Goal: Information Seeking & Learning: Learn about a topic

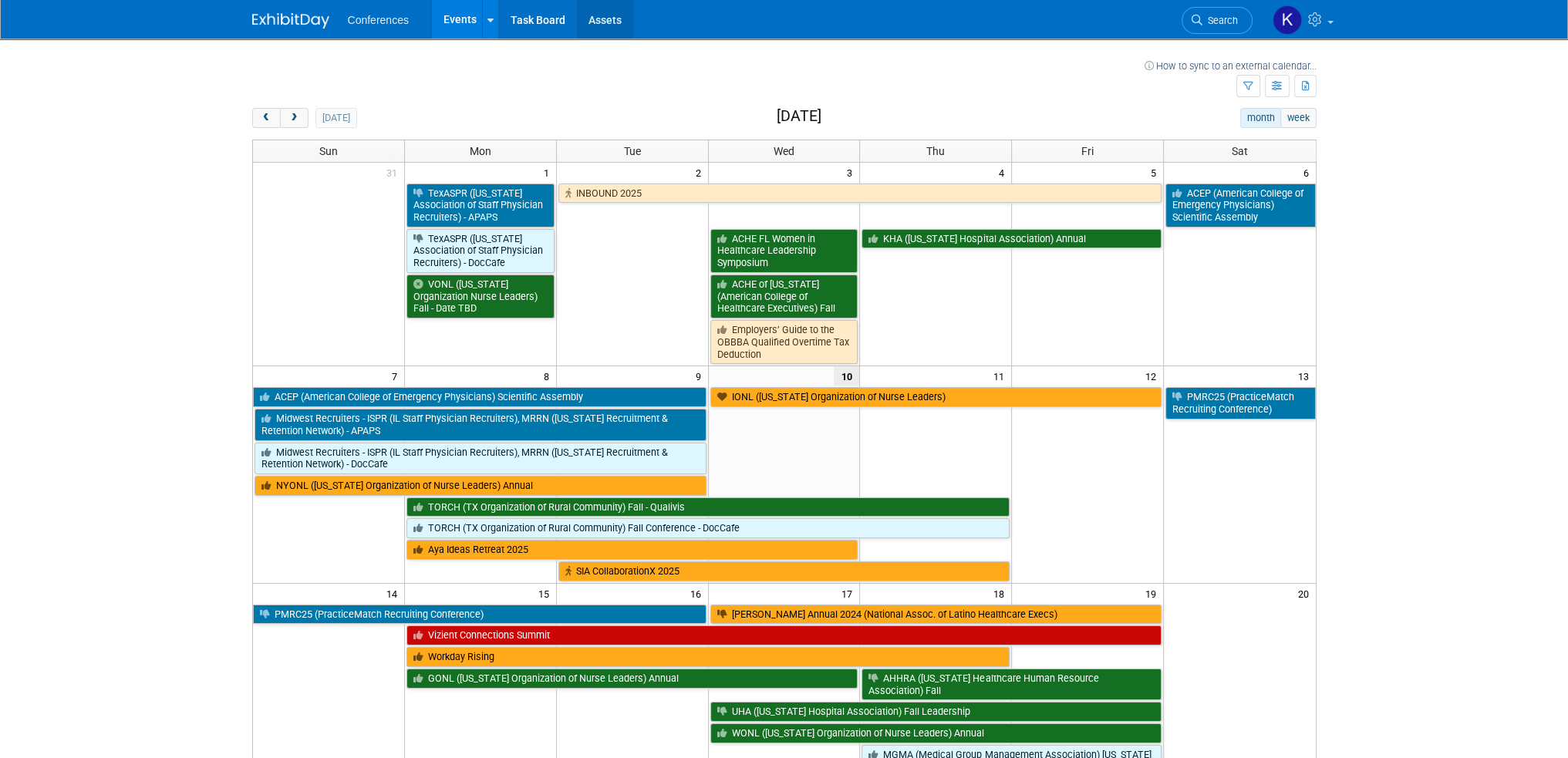
click at [616, 21] on link "Assets" at bounding box center [605, 19] width 56 height 39
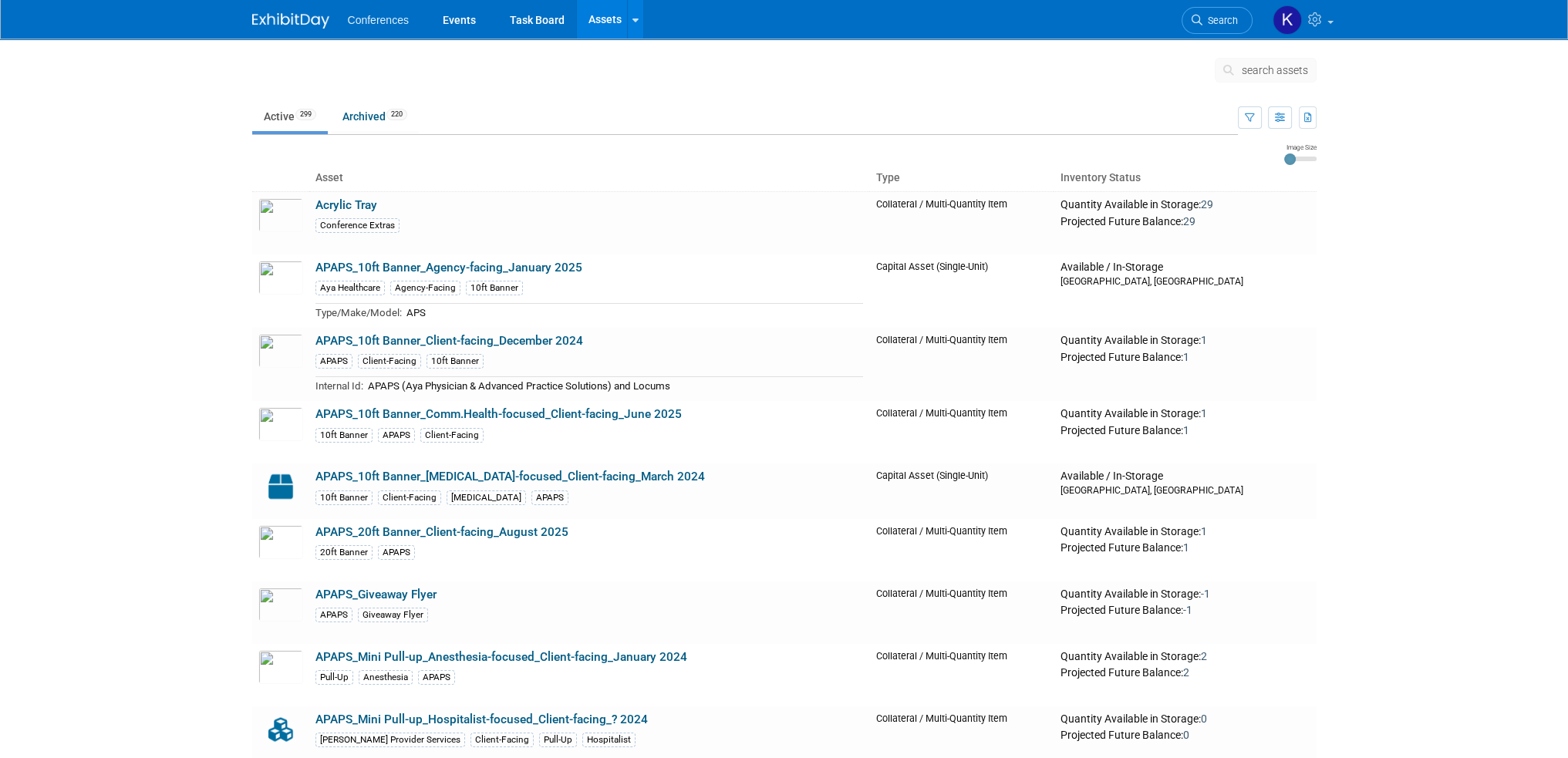
click at [1283, 73] on span "search assets" at bounding box center [1276, 70] width 67 height 12
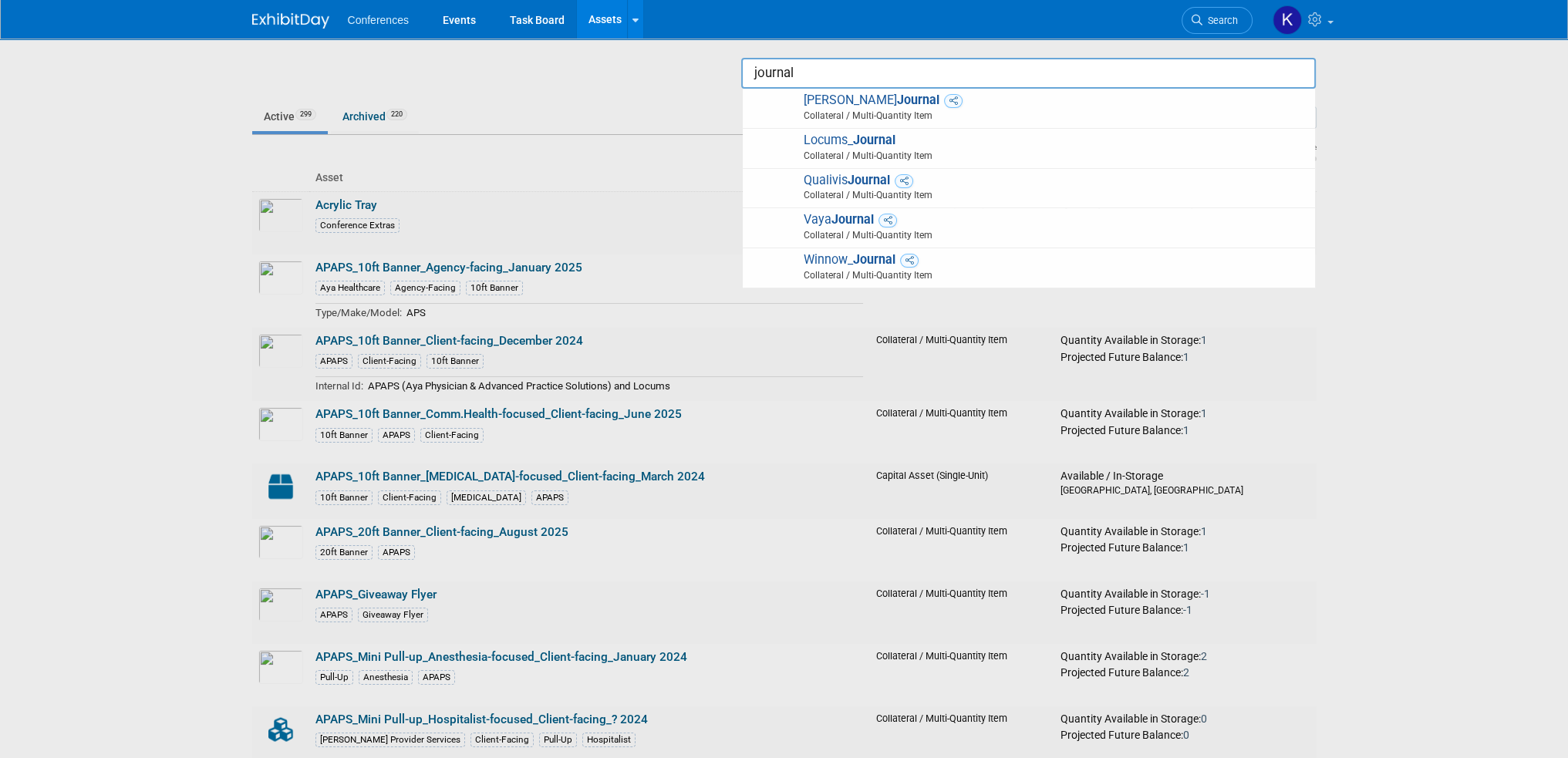
click at [822, 68] on input "journal" at bounding box center [1028, 73] width 575 height 31
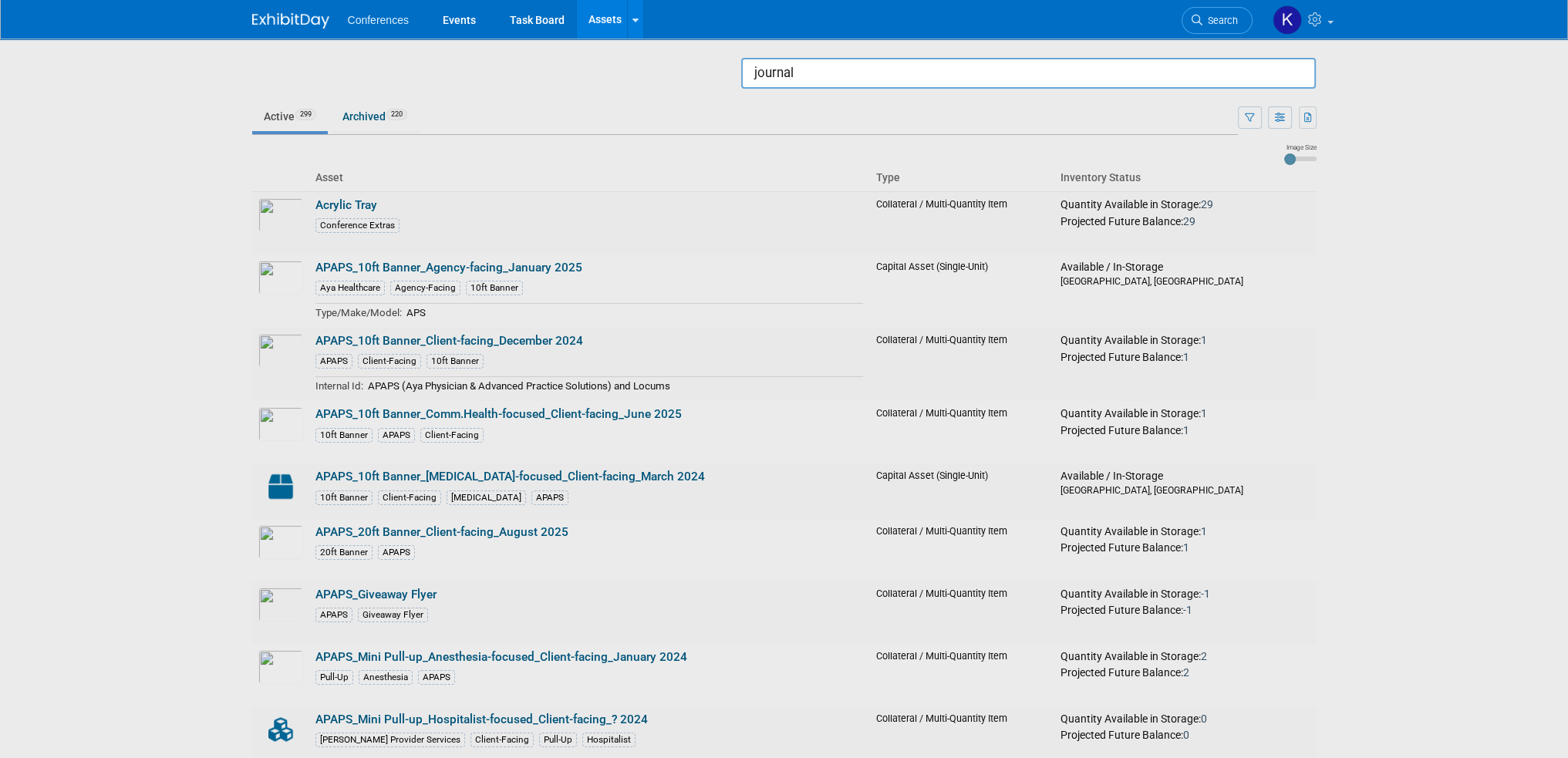
type input "journal"
click at [784, 114] on div at bounding box center [784, 379] width 0 height 758
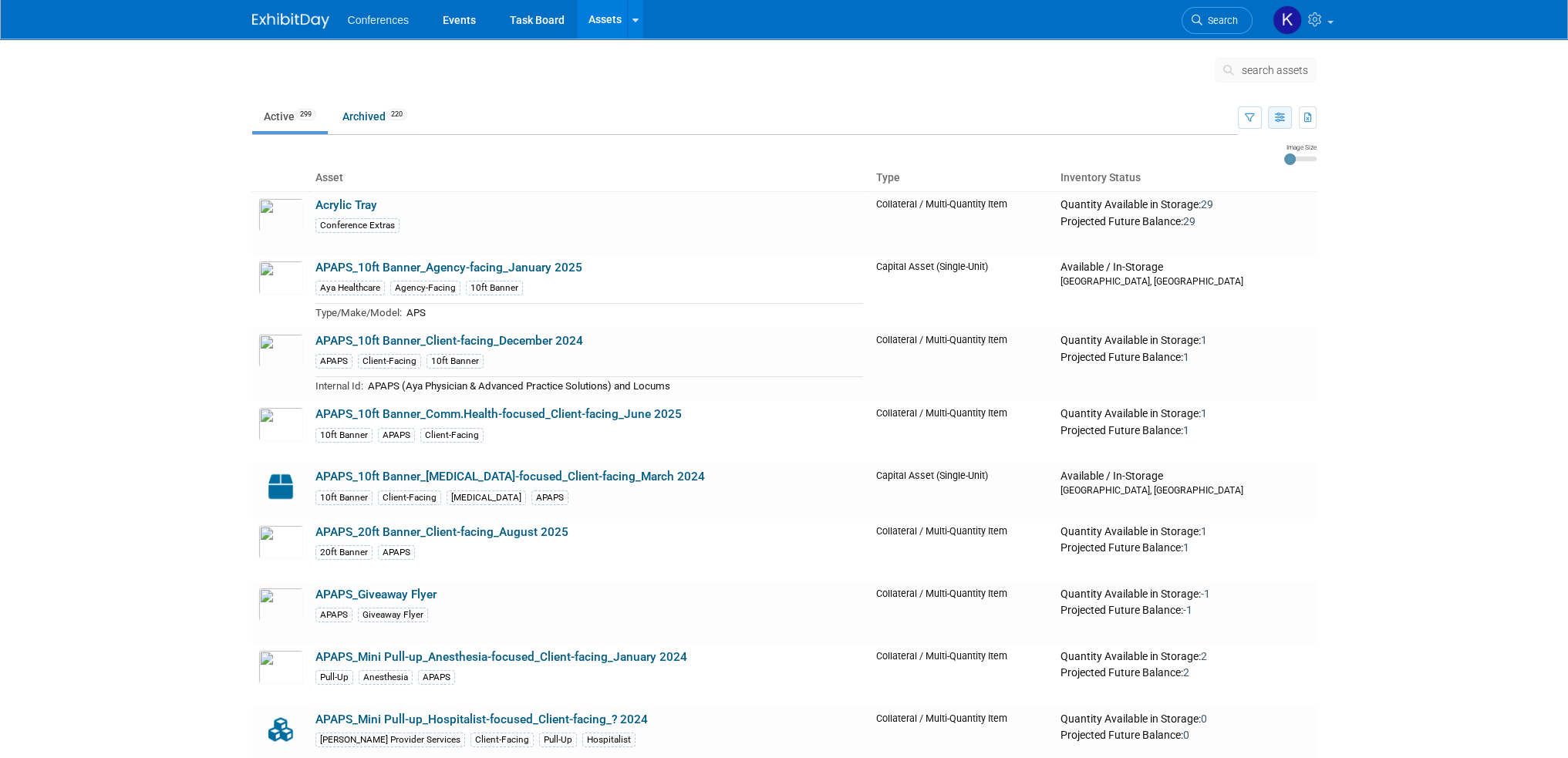
click at [1277, 116] on icon "button" at bounding box center [1279, 118] width 10 height 10
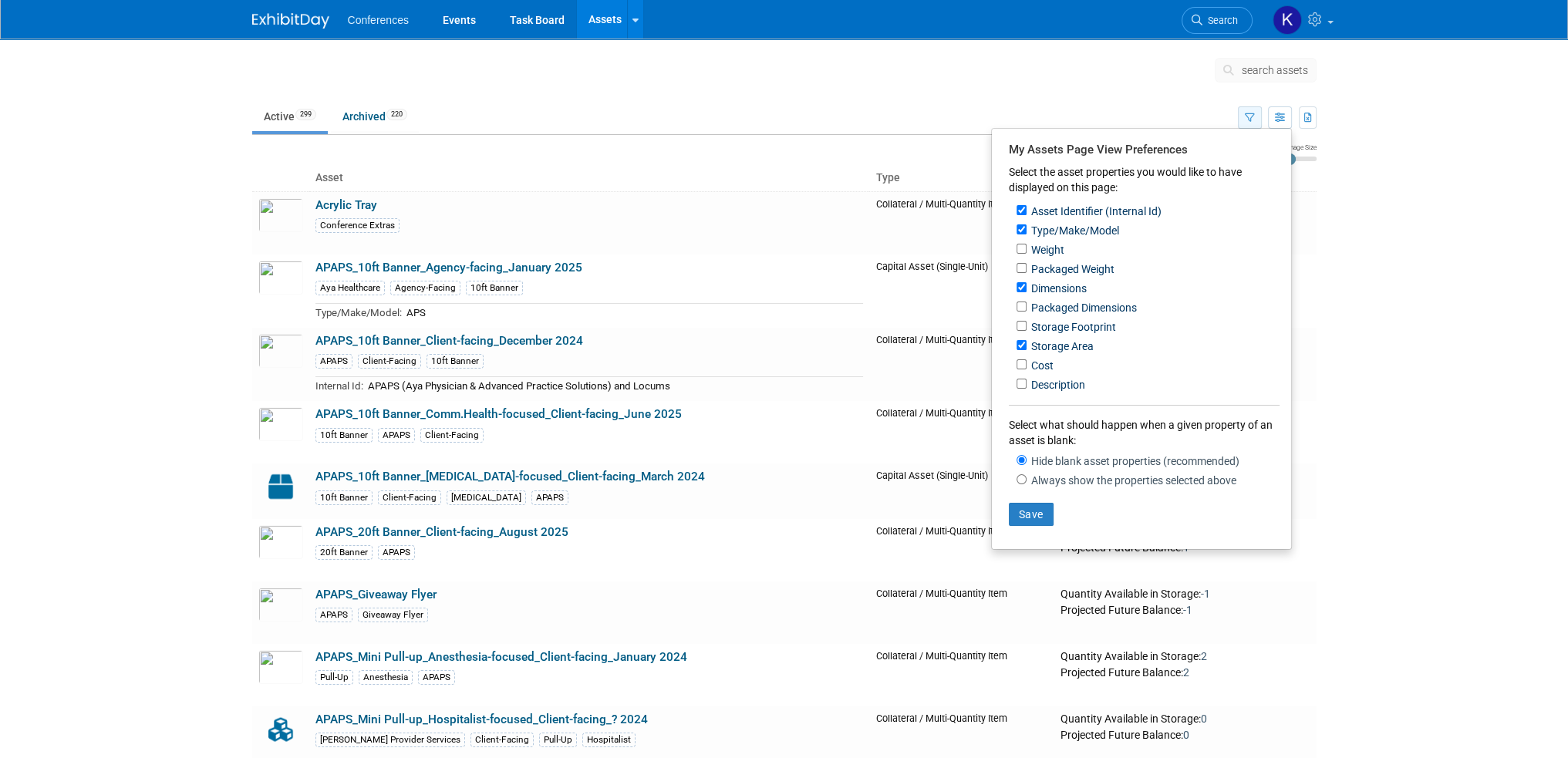
click at [1253, 118] on icon "button" at bounding box center [1250, 118] width 10 height 10
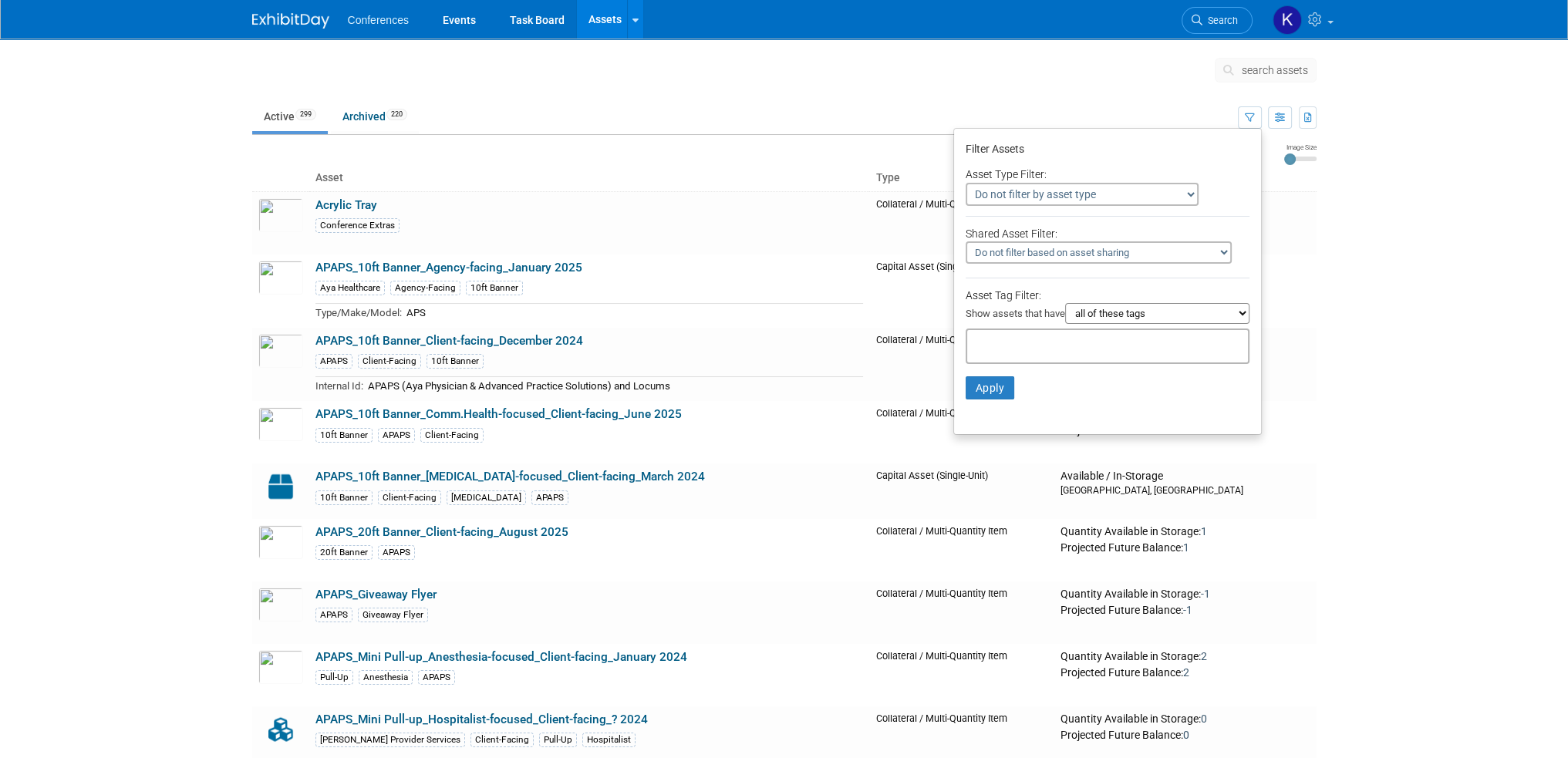
click at [1064, 194] on select "Do not filter by asset type Only show Single-Unit Capital Assets Only show Coll…" at bounding box center [1082, 194] width 233 height 23
click at [1098, 195] on select "Do not filter by asset type Only show Single-Unit Capital Assets Only show Coll…" at bounding box center [1082, 194] width 233 height 23
click at [1118, 312] on select "all of these tags any one of these tags only and exactly these specific tags" at bounding box center [1157, 313] width 184 height 21
click at [1170, 309] on select "all of these tags any one of these tags only and exactly these specific tags" at bounding box center [1157, 313] width 184 height 21
click at [983, 347] on input "text" at bounding box center [1036, 344] width 124 height 15
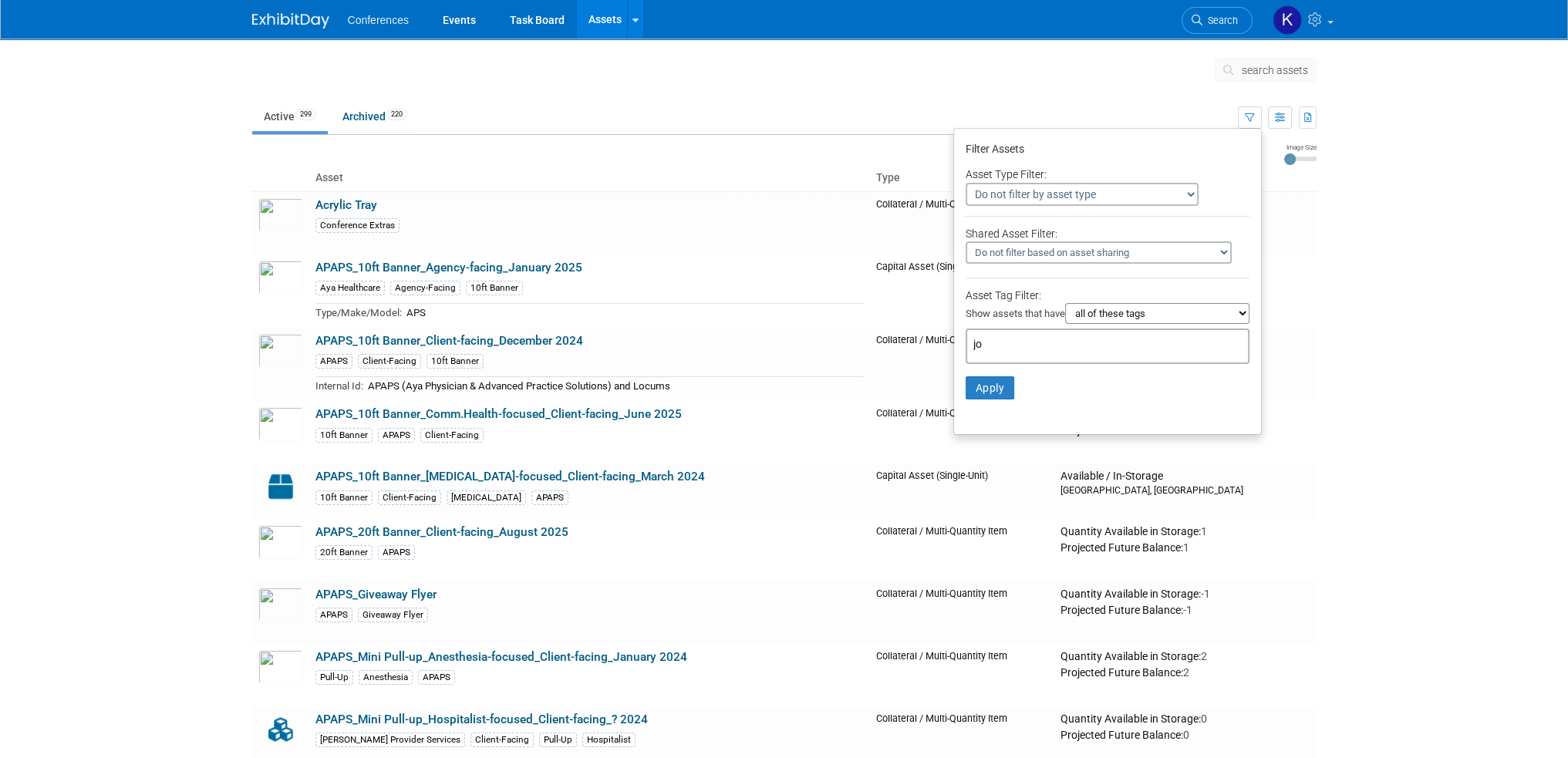
type input "j"
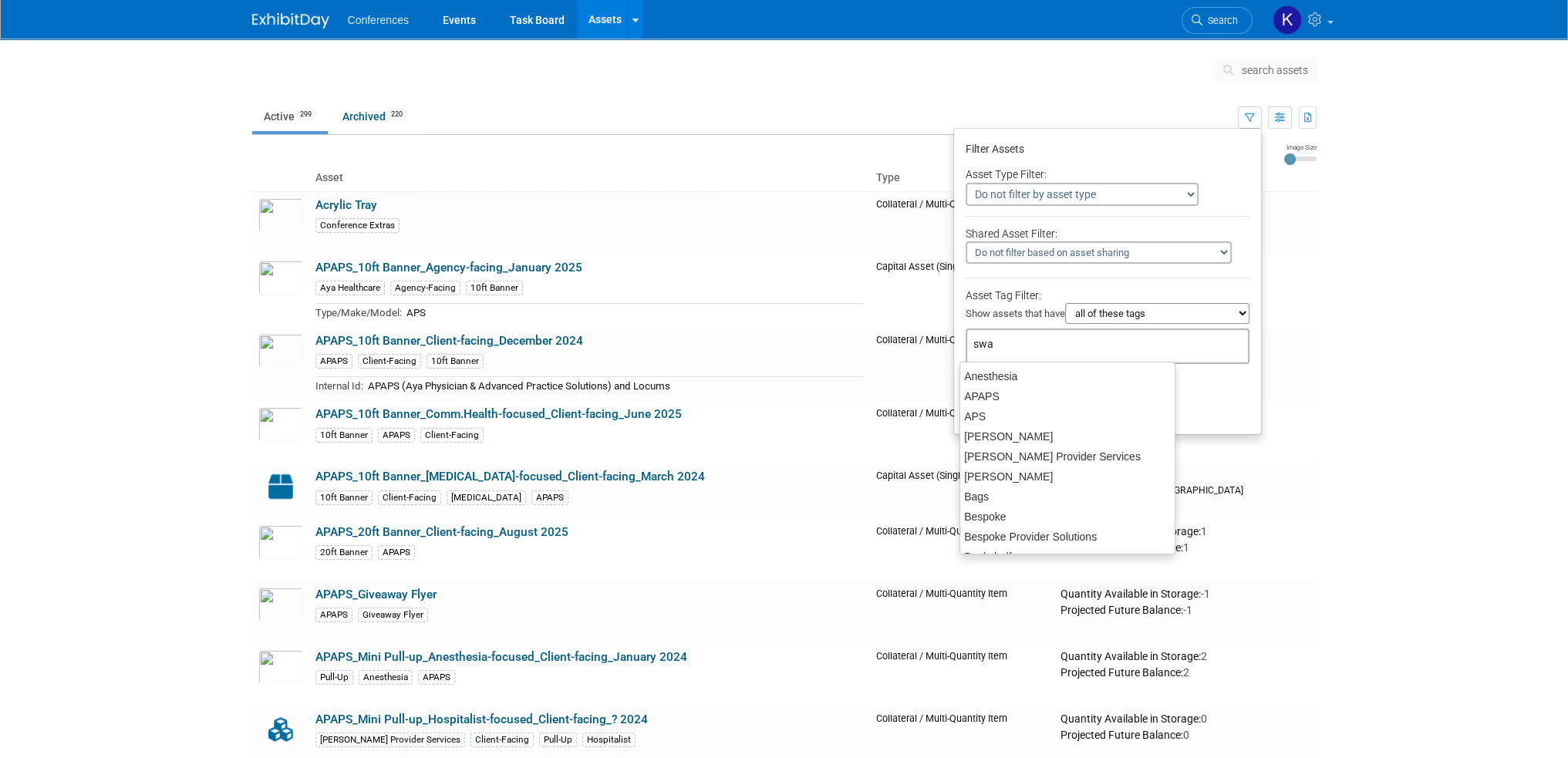
type input "swag"
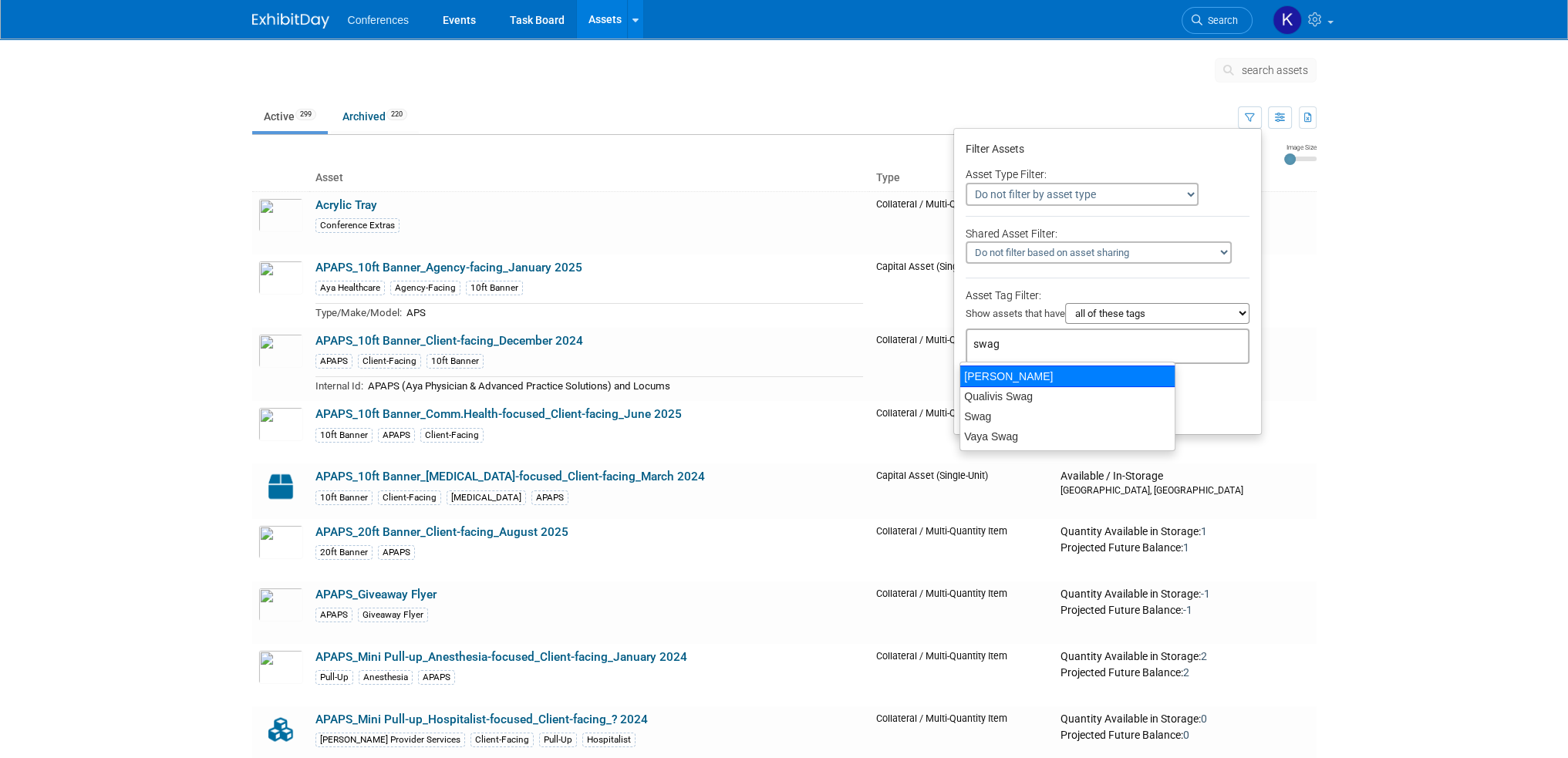
click at [1029, 380] on div "Aya Swag" at bounding box center [1068, 377] width 216 height 22
type input "Aya Swag"
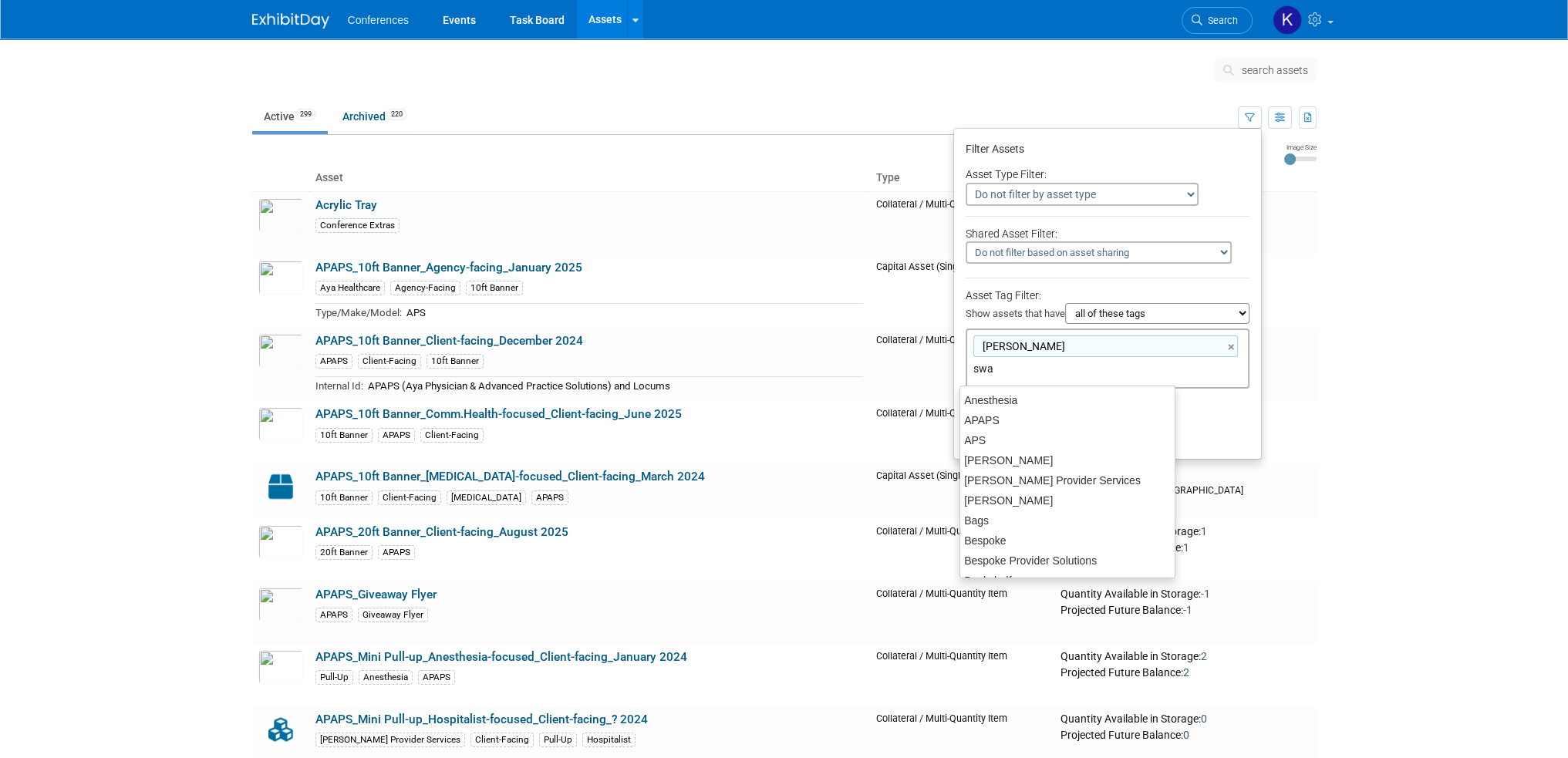
type input "swag"
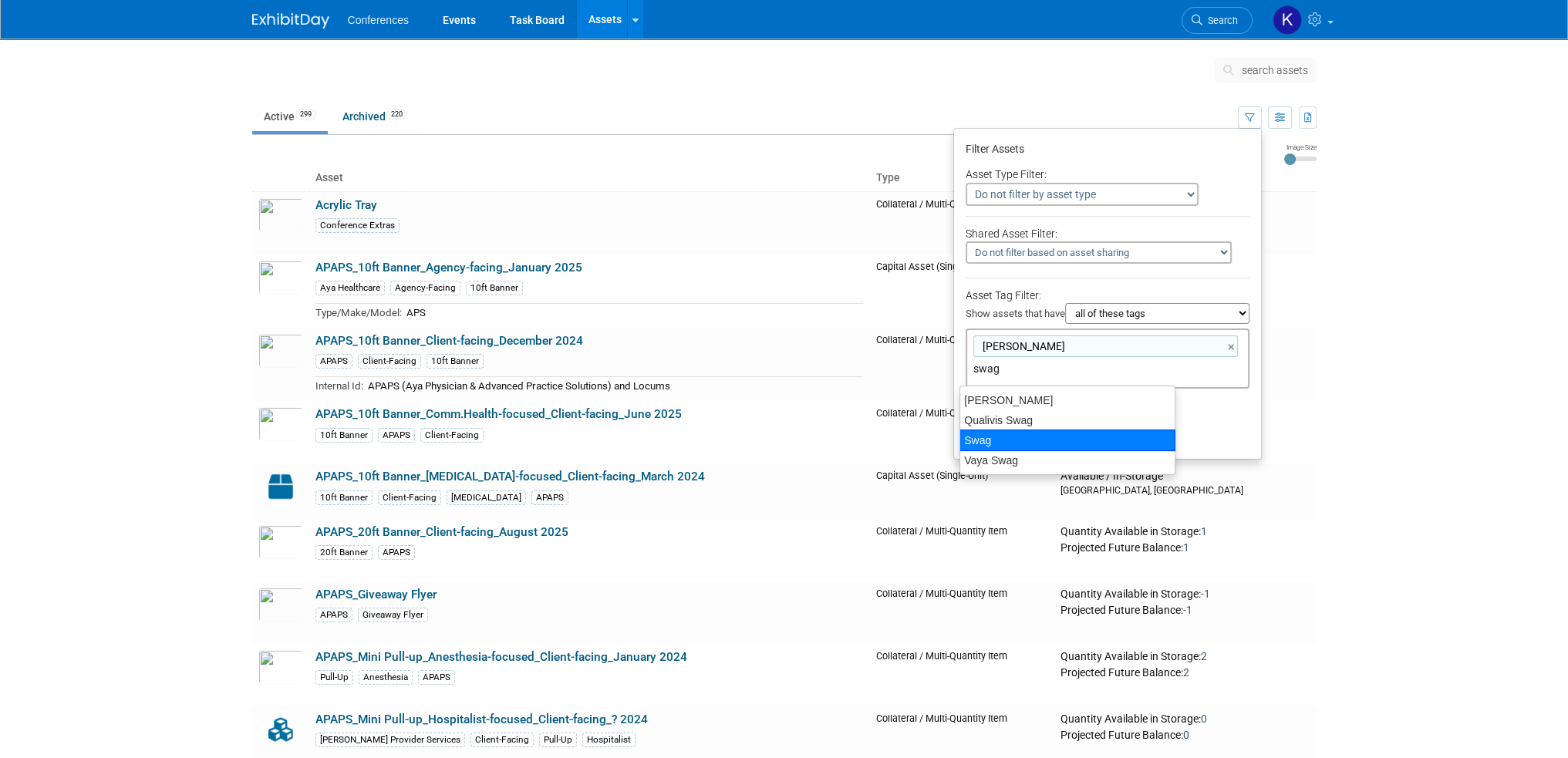
click at [1013, 435] on div "Swag" at bounding box center [1068, 440] width 216 height 22
type input "Aya Swag, Swag"
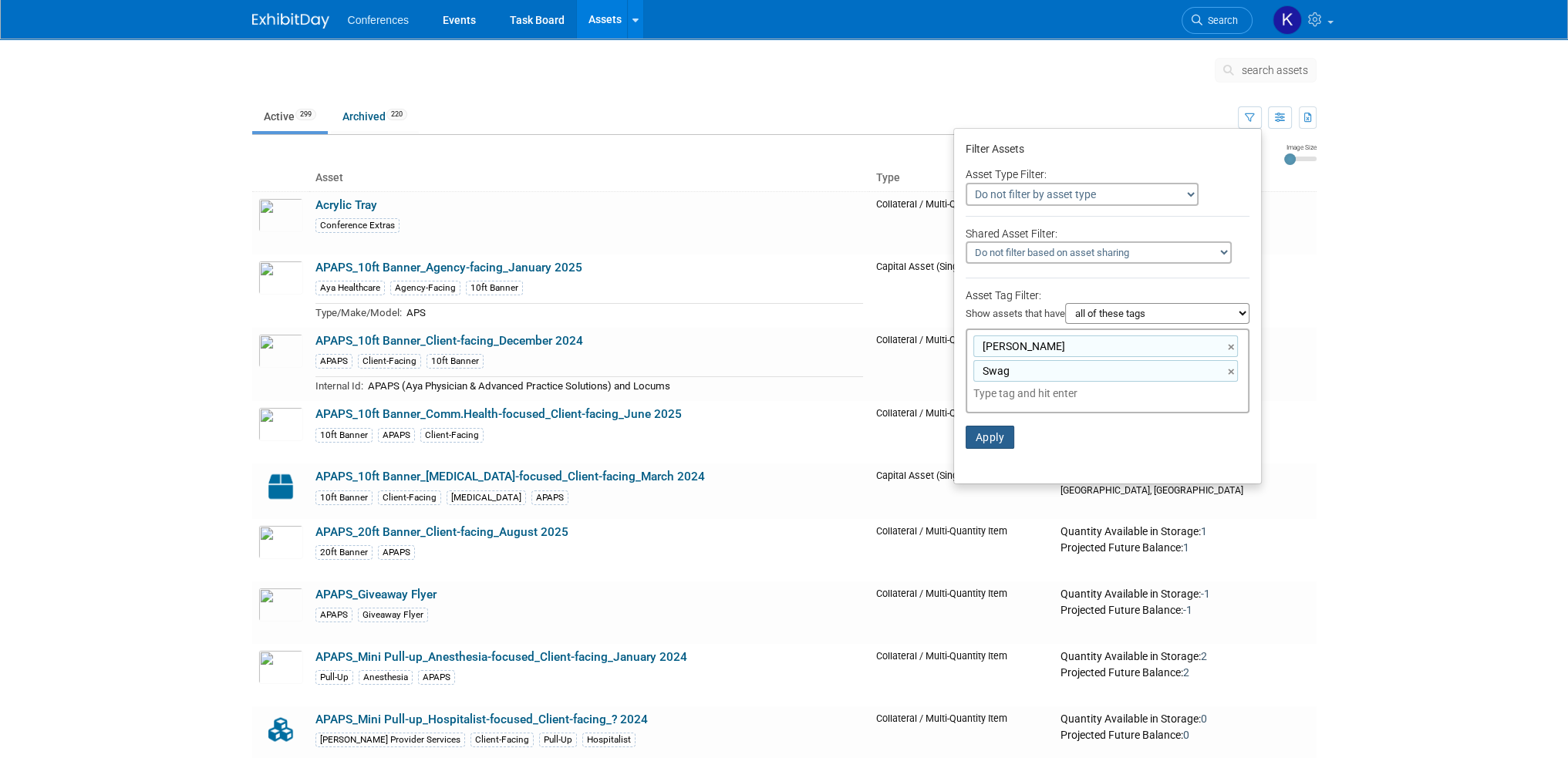
click at [996, 438] on button "Apply" at bounding box center [991, 437] width 50 height 23
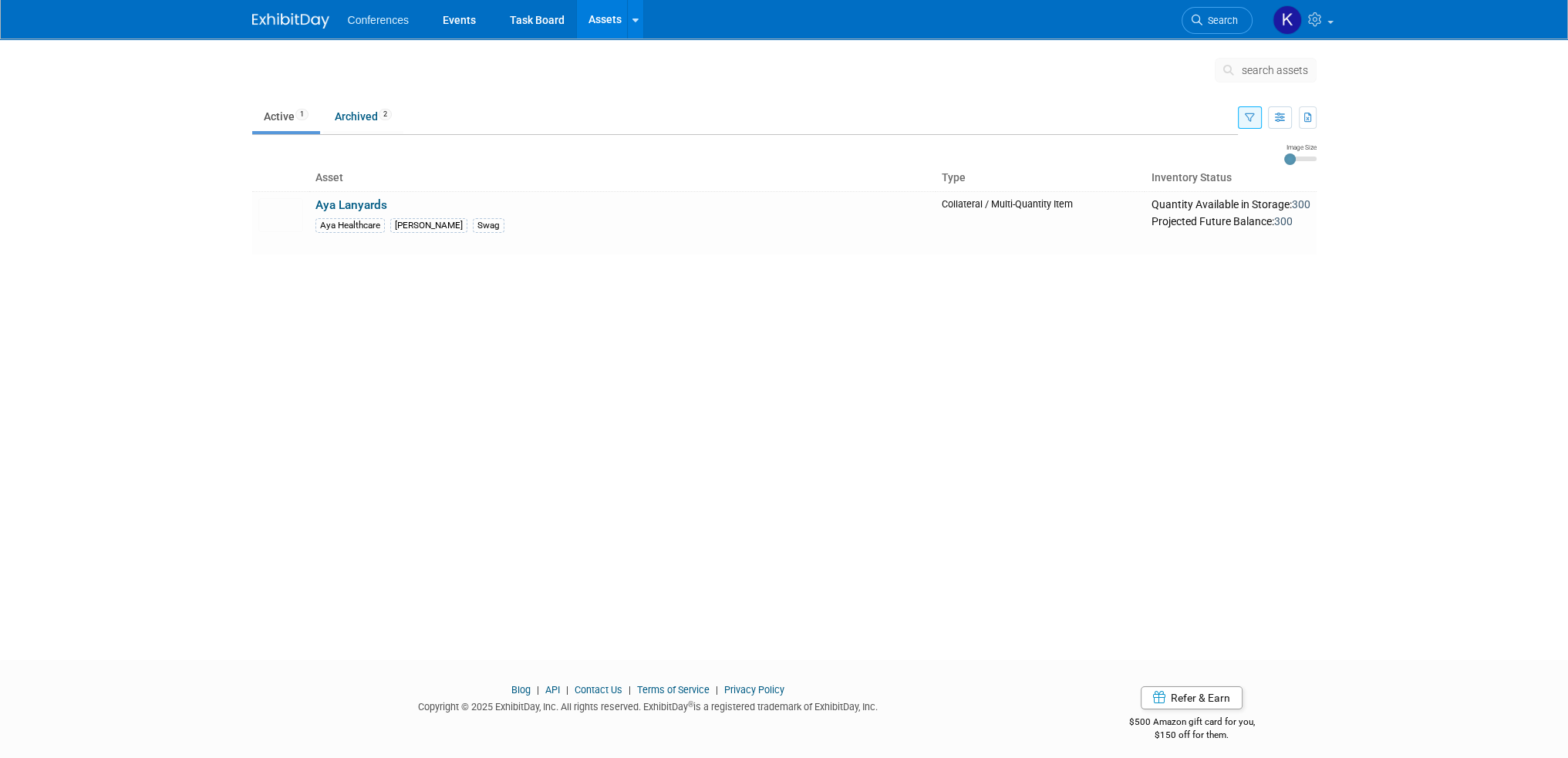
click at [1254, 114] on icon "button" at bounding box center [1250, 118] width 10 height 10
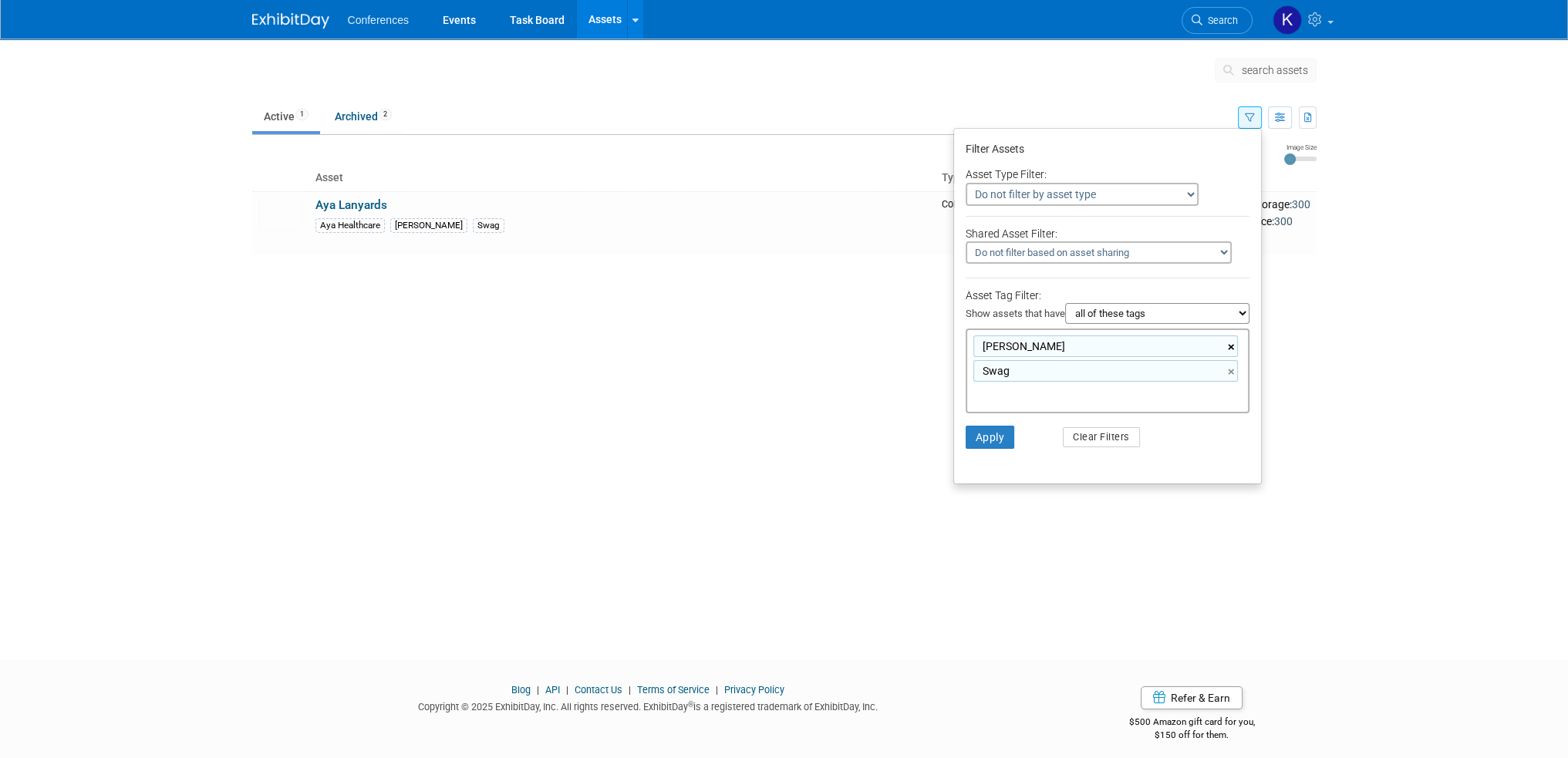
click at [1228, 343] on link "×" at bounding box center [1233, 347] width 10 height 18
type input "Swag"
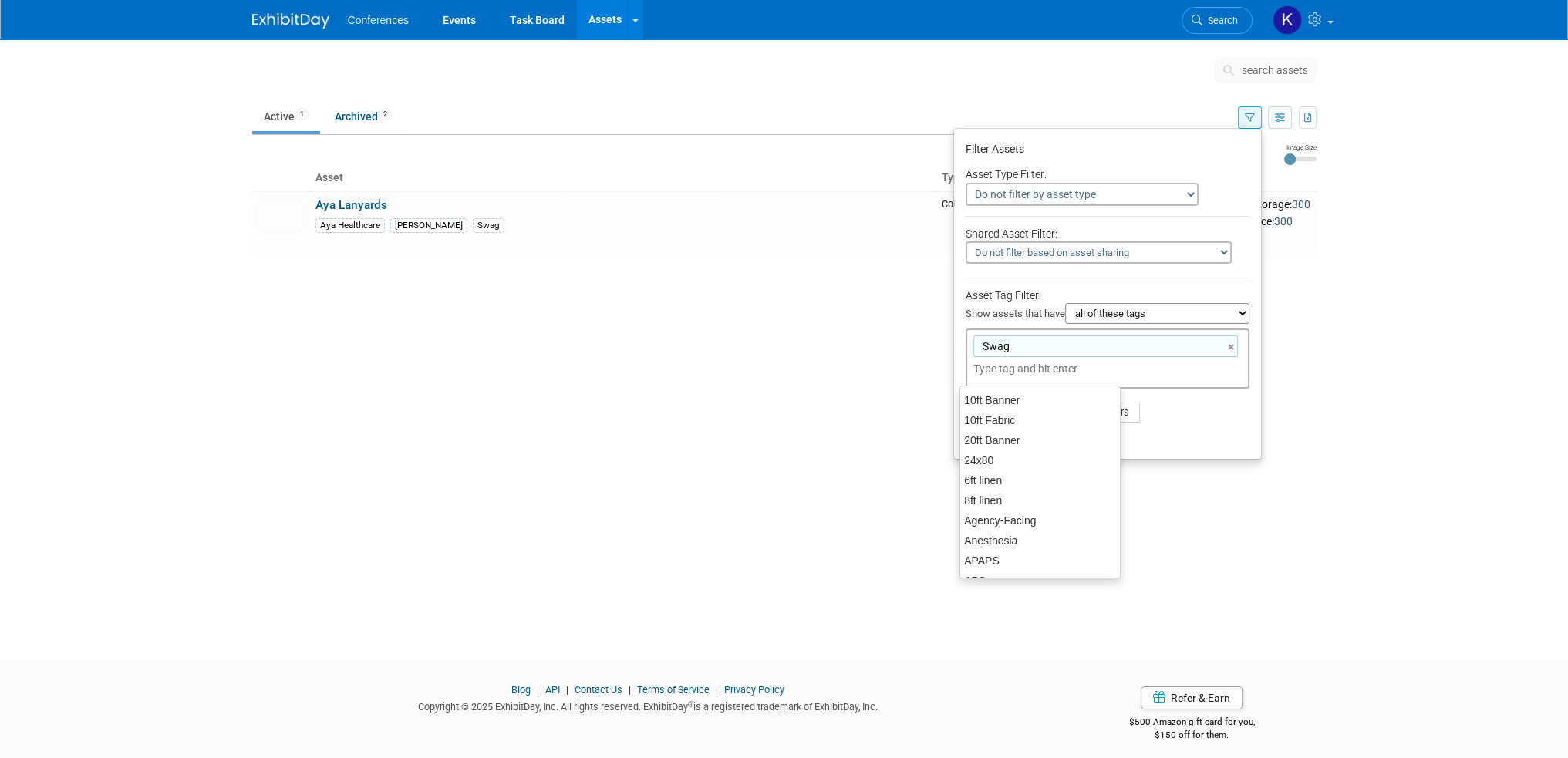
click at [1214, 410] on li "Apply Clear Filters" at bounding box center [1108, 413] width 307 height 46
click at [996, 411] on button "Apply" at bounding box center [991, 413] width 50 height 23
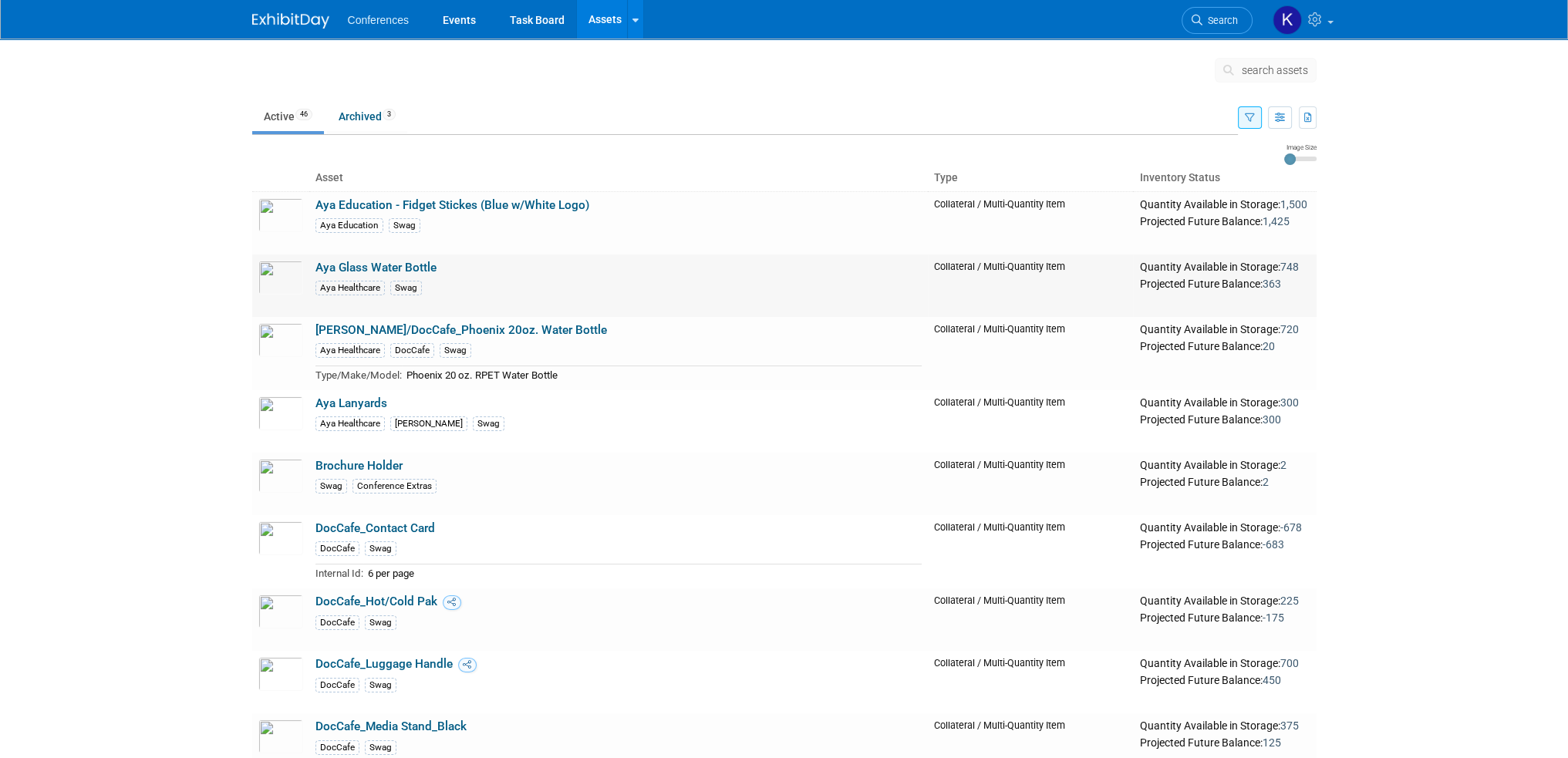
click at [406, 266] on link "Aya Glass Water Bottle" at bounding box center [376, 268] width 121 height 14
click at [1250, 121] on icon "button" at bounding box center [1250, 118] width 10 height 10
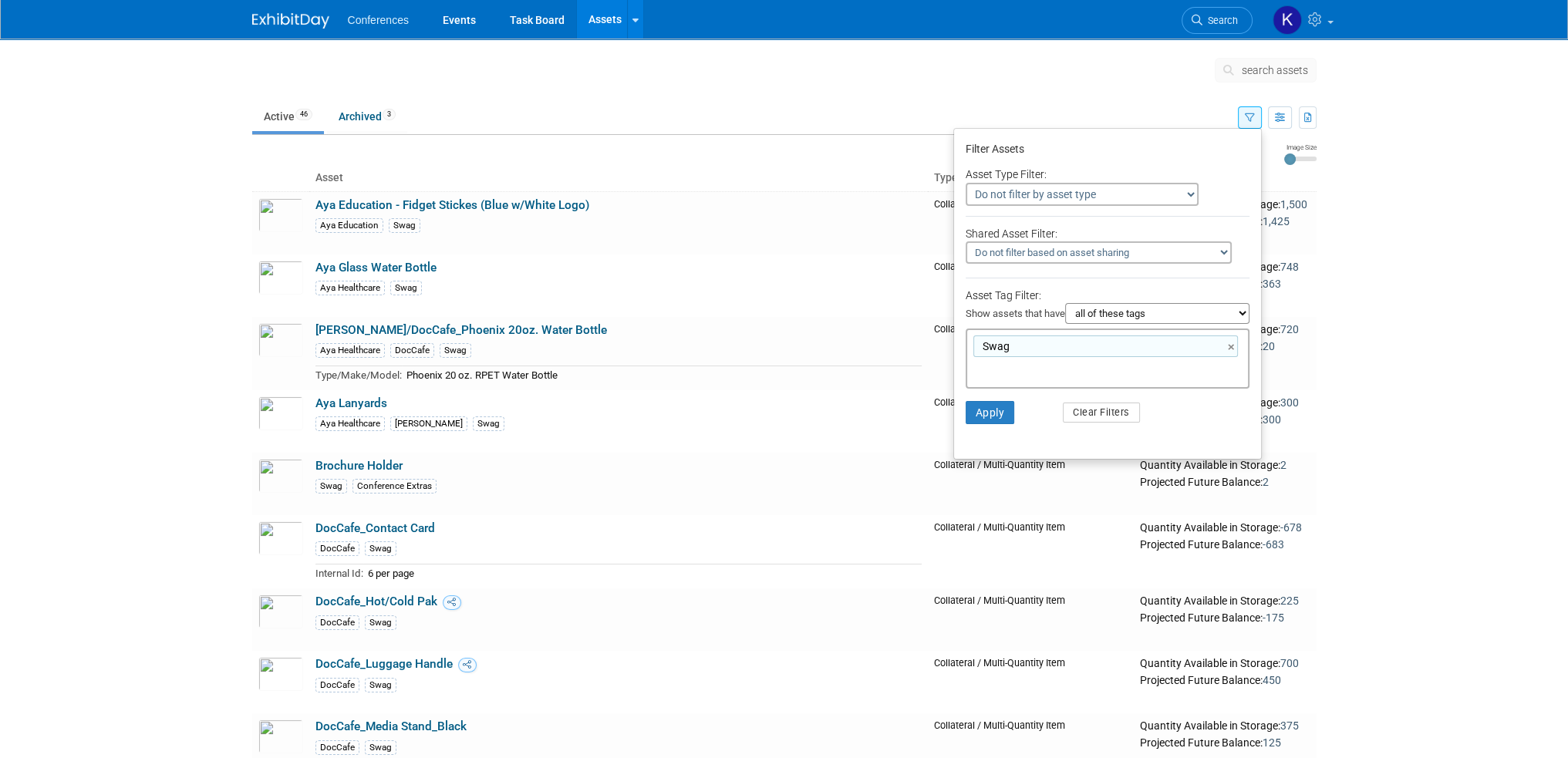
click at [1124, 197] on select "Do not filter by asset type Only show Single-Unit Capital Assets Only show Coll…" at bounding box center [1082, 194] width 233 height 23
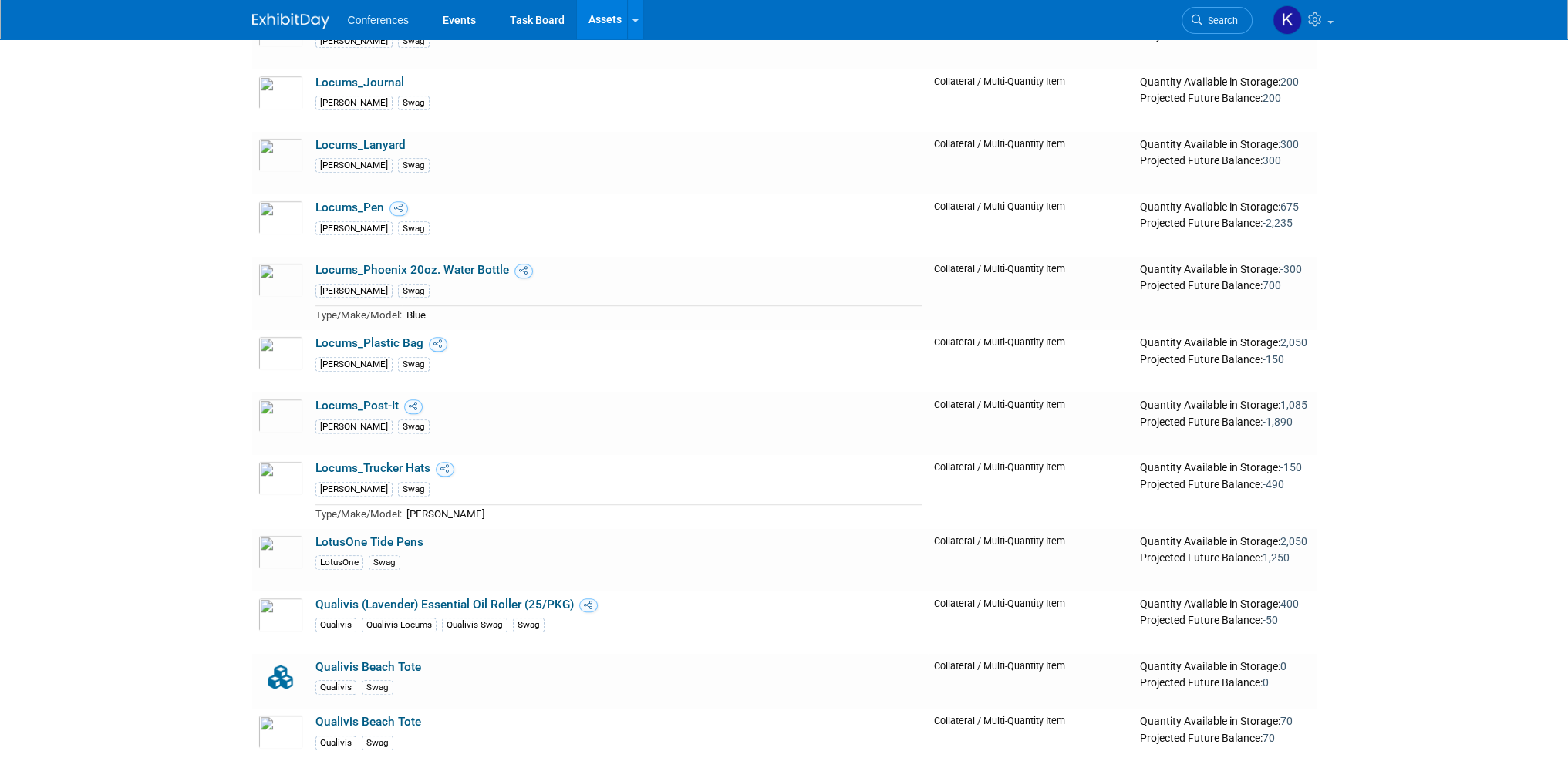
scroll to position [1097, 0]
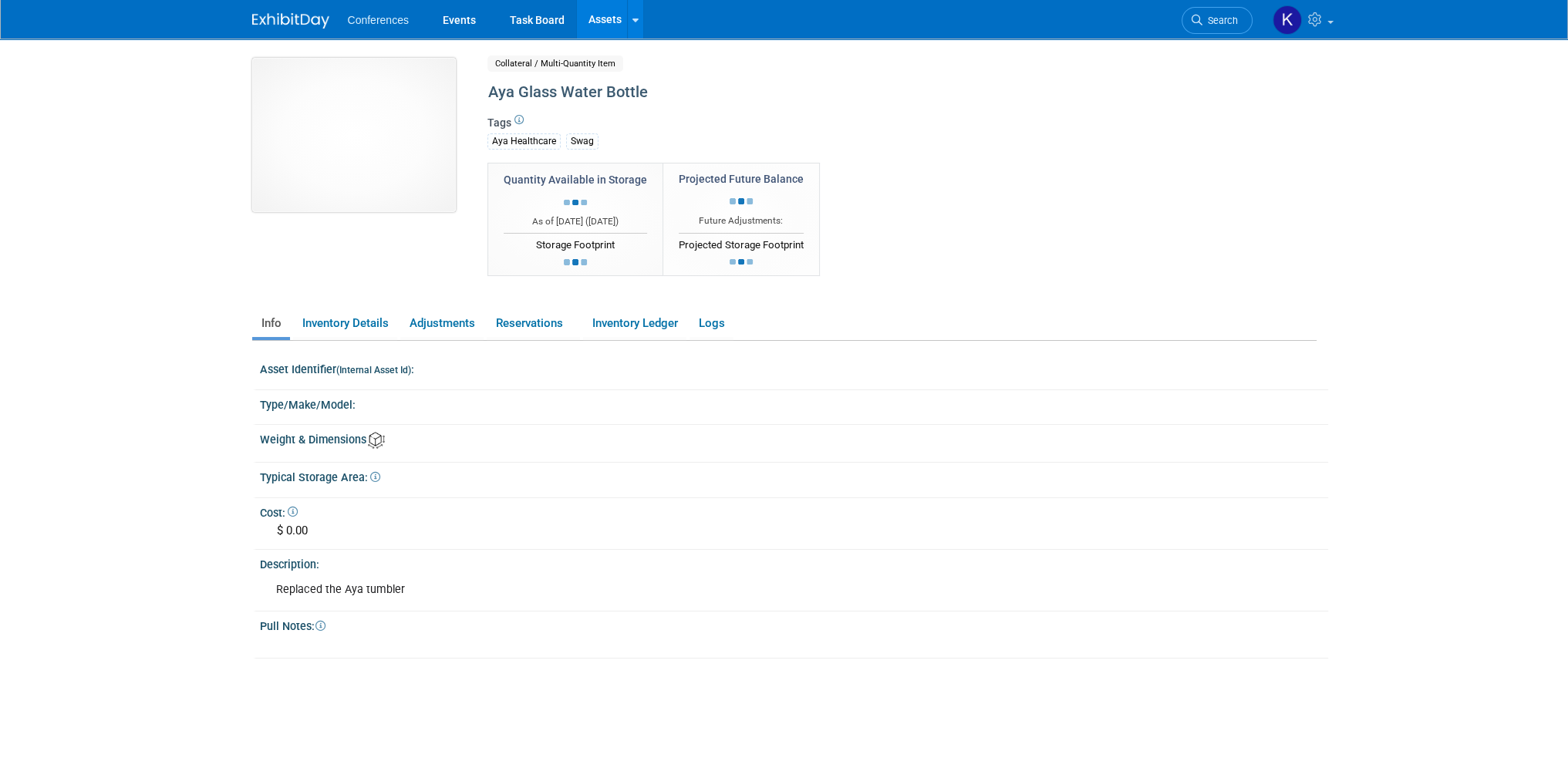
click at [385, 152] on img at bounding box center [354, 135] width 203 height 154
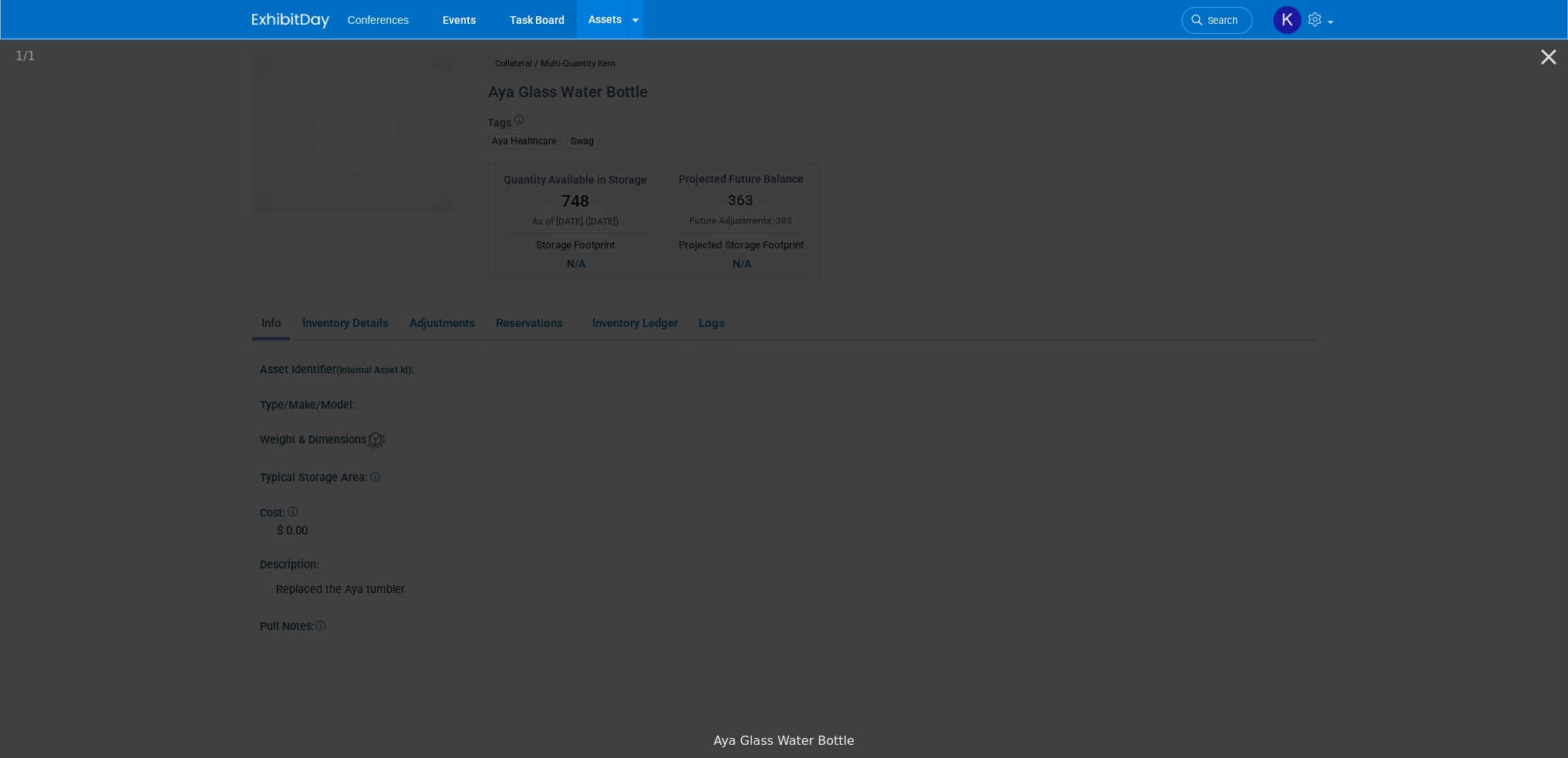
click at [265, 351] on picture at bounding box center [784, 381] width 1568 height 689
